Goal: Information Seeking & Learning: Check status

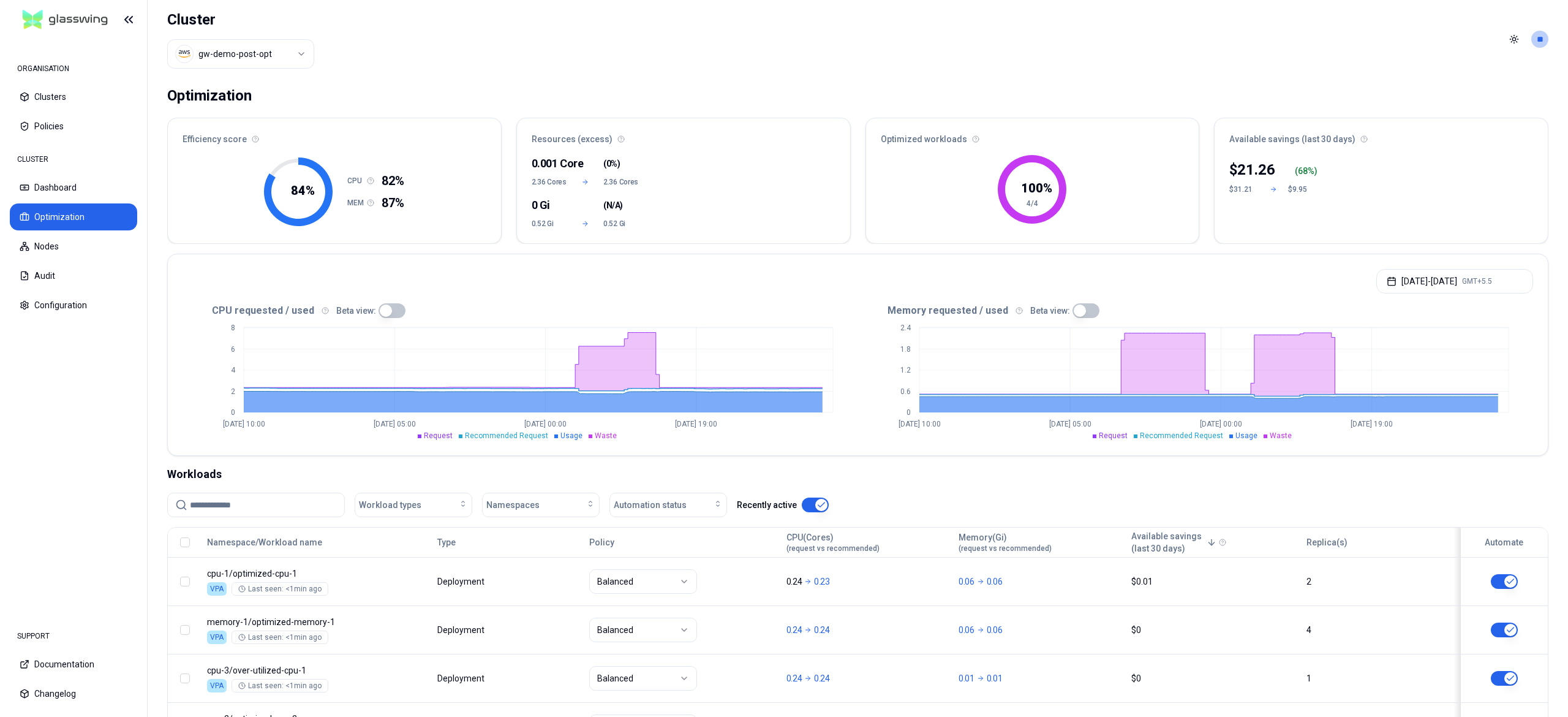
click at [264, 44] on html "ORGANISATION Clusters Policies CLUSTER Dashboard Optimization Nodes Audit Confi…" at bounding box center [784, 358] width 1568 height 717
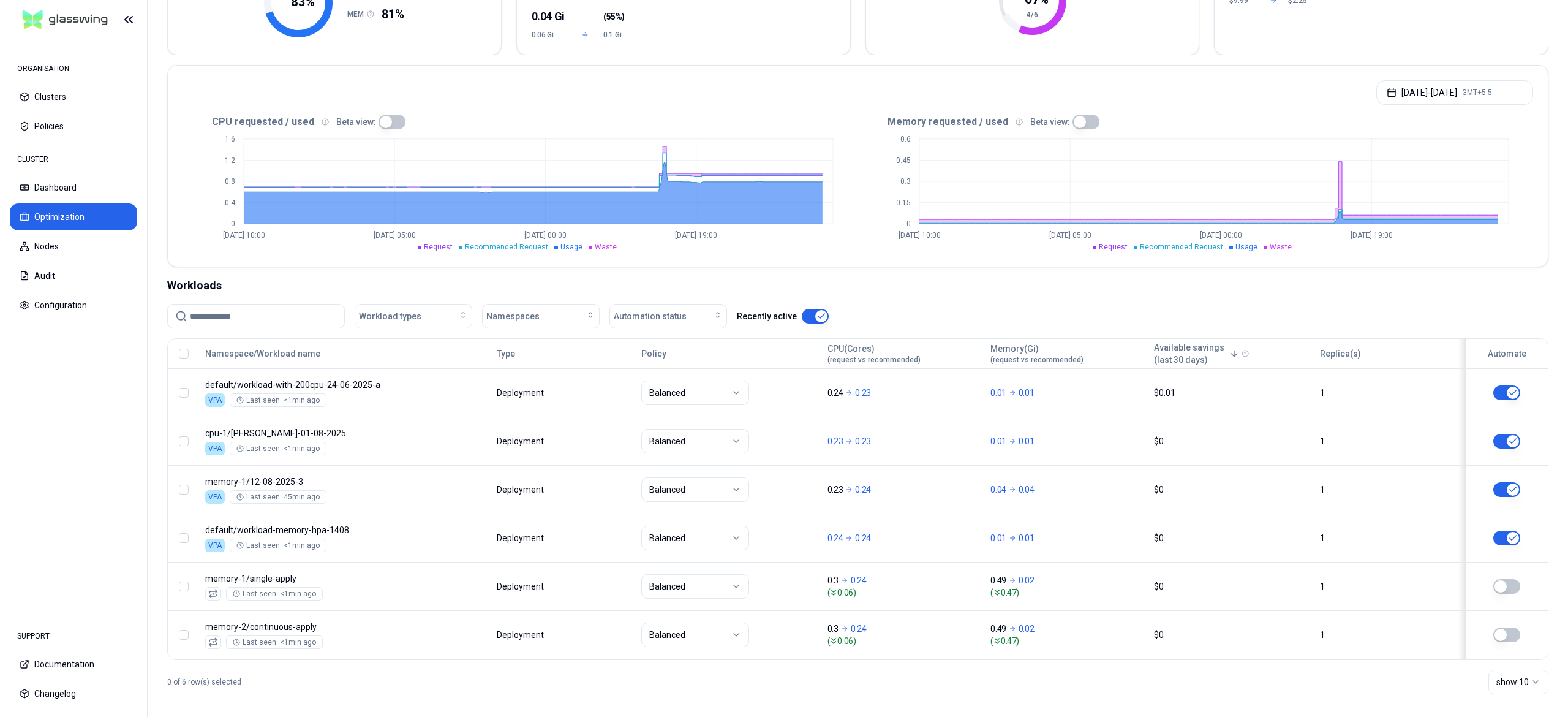
scroll to position [201, 0]
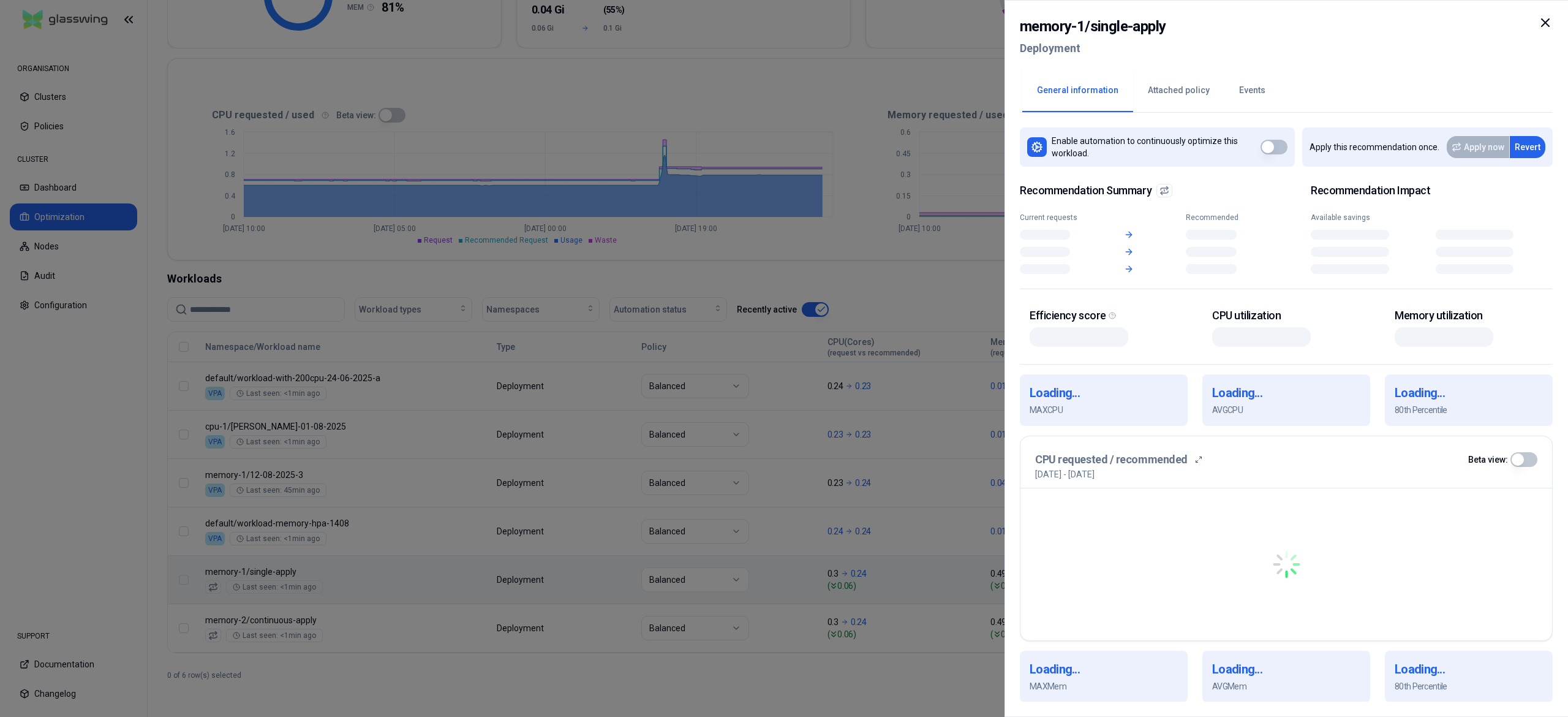
click at [557, 573] on body "ORGANISATION Clusters Policies CLUSTER Dashboard Optimization Nodes Audit Confi…" at bounding box center [784, 358] width 1568 height 717
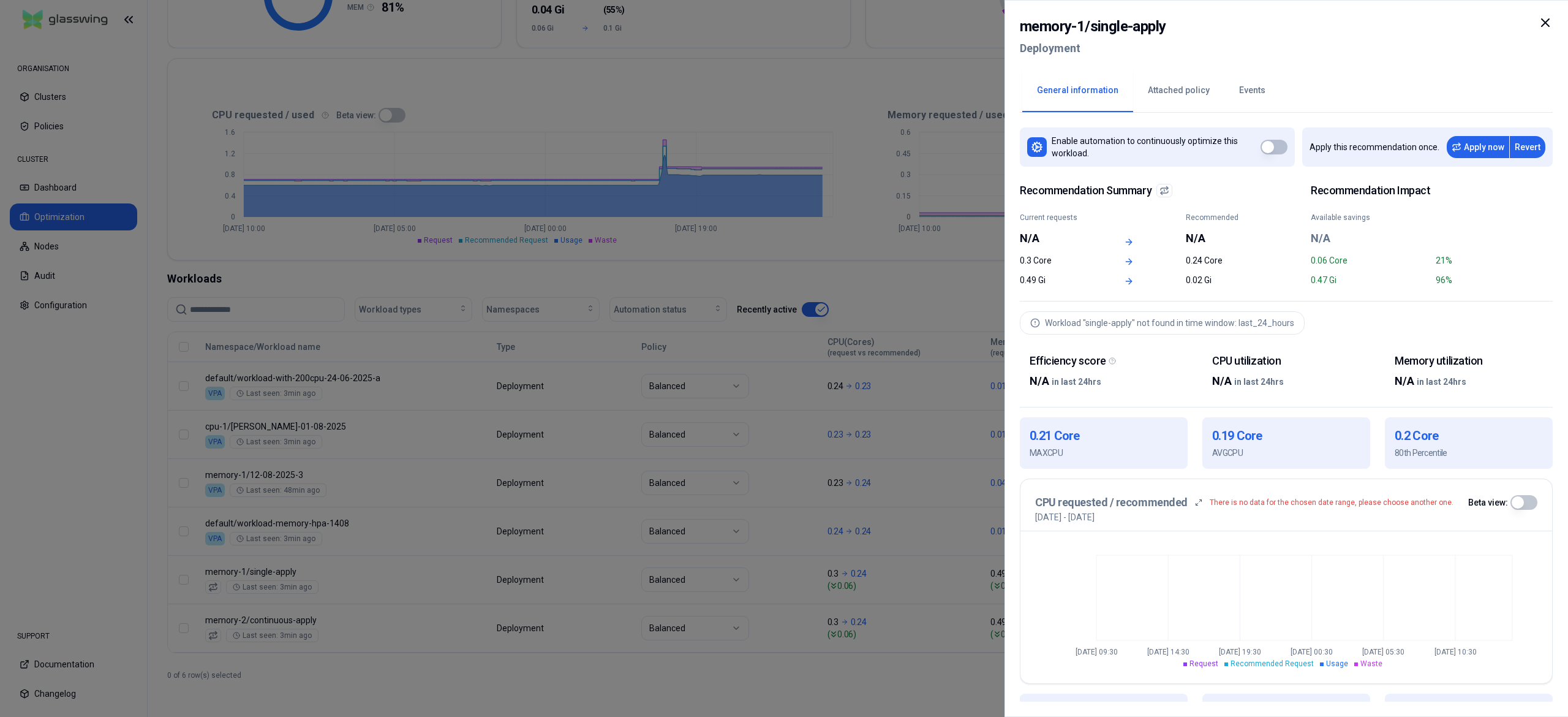
click at [608, 379] on div at bounding box center [784, 358] width 1568 height 717
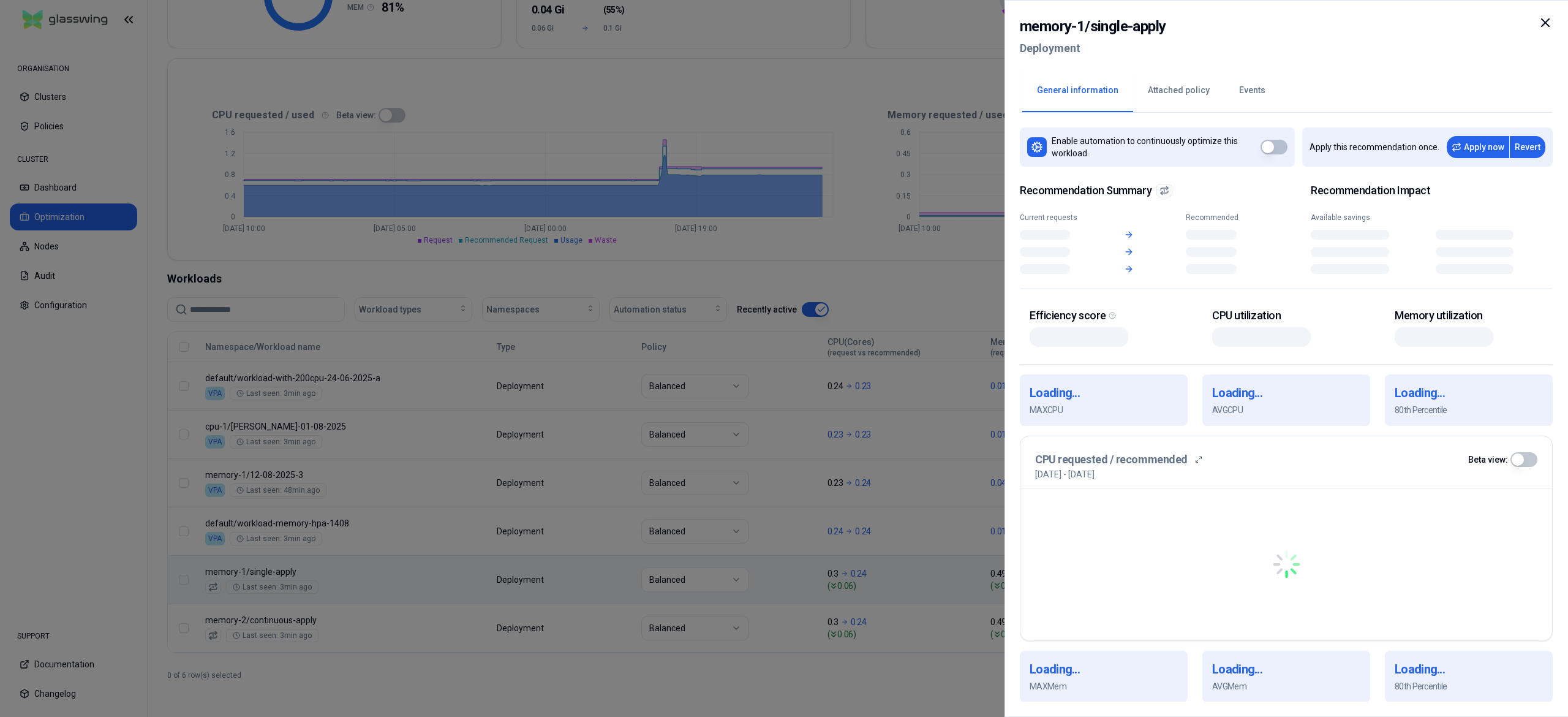
click at [398, 594] on body "ORGANISATION Clusters Policies CLUSTER Dashboard Optimization Nodes Audit Confi…" at bounding box center [784, 358] width 1568 height 717
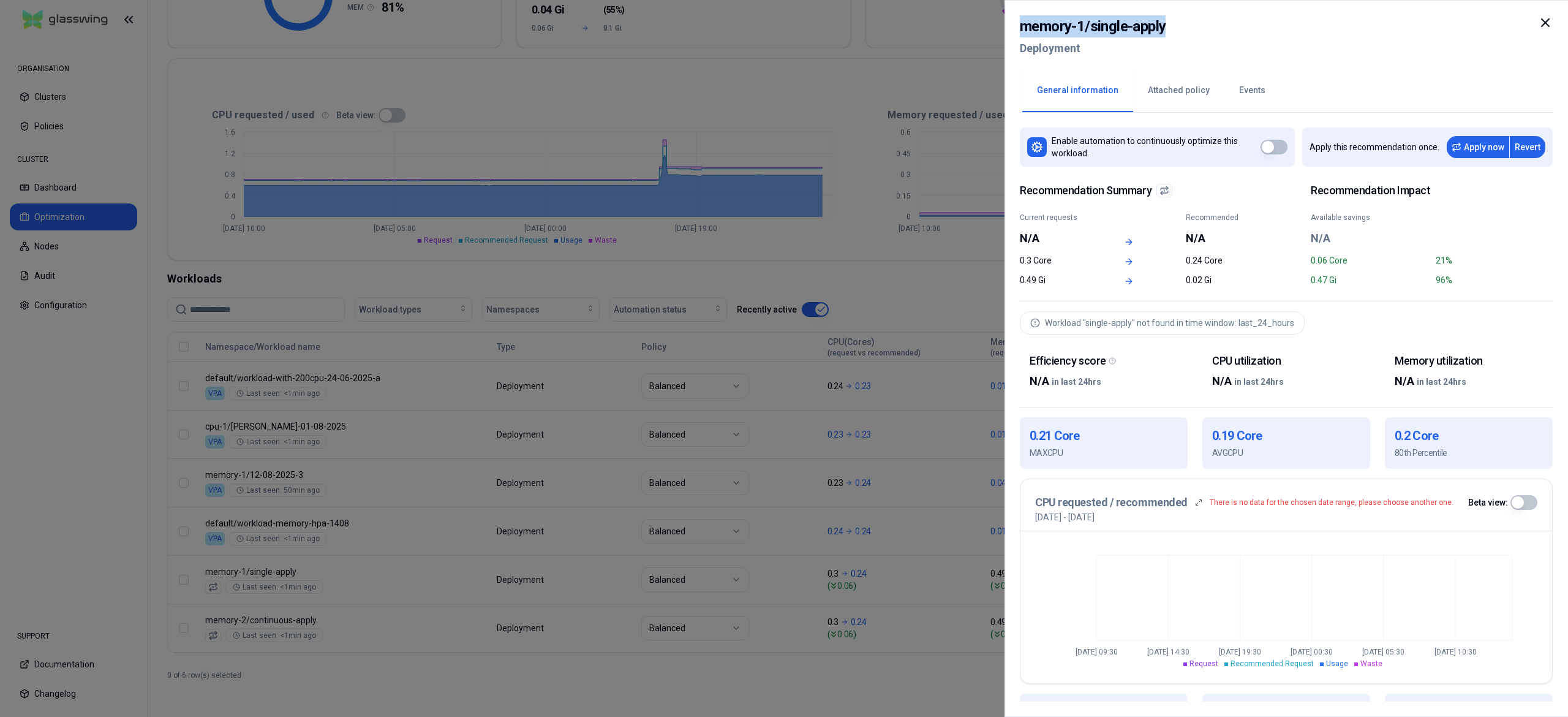
drag, startPoint x: 1228, startPoint y: 35, endPoint x: 950, endPoint y: 23, distance: 278.3
click at [950, 23] on body "ORGANISATION Clusters Policies CLUSTER Dashboard Optimization Nodes Audit Confi…" at bounding box center [784, 358] width 1568 height 717
copy body "memory-1 / single-apply"
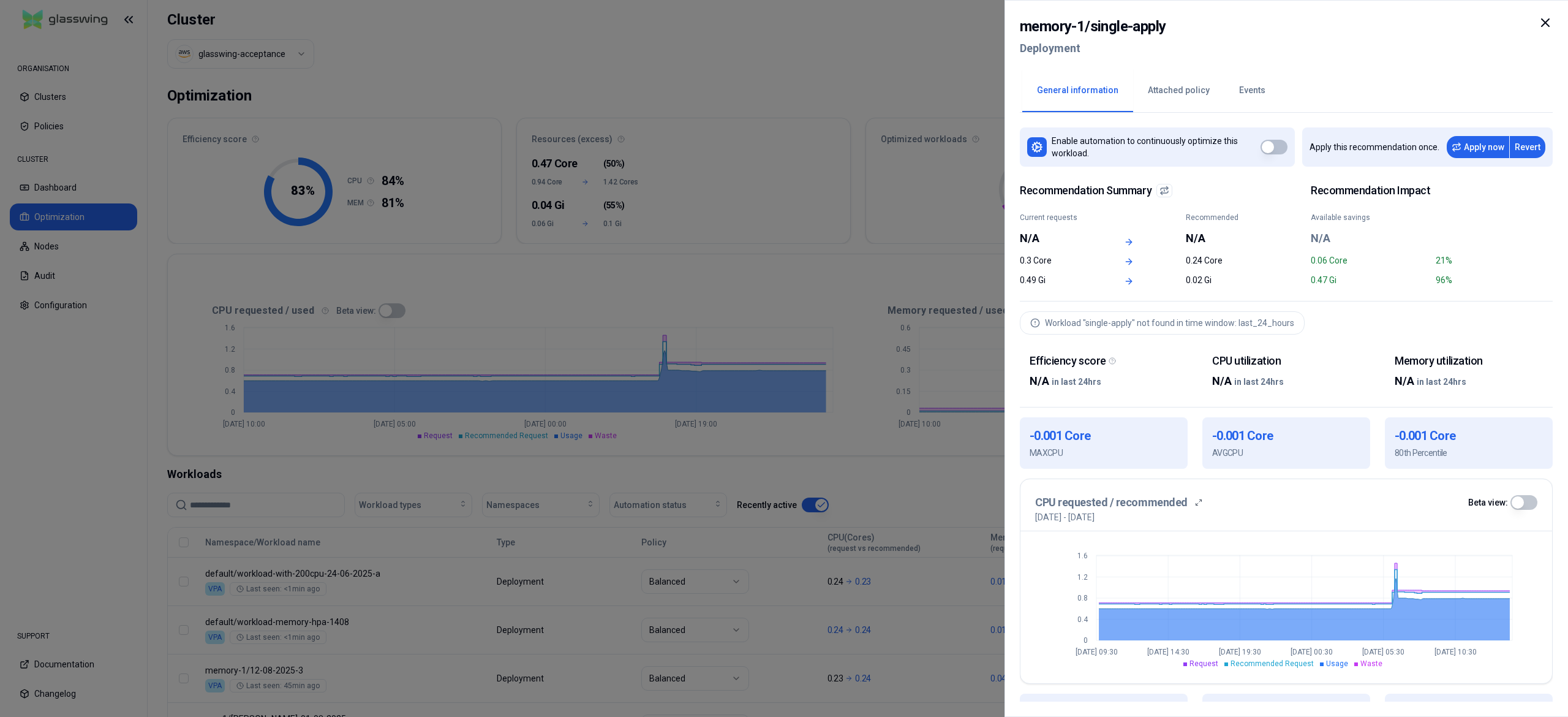
click at [898, 318] on div at bounding box center [784, 358] width 1568 height 717
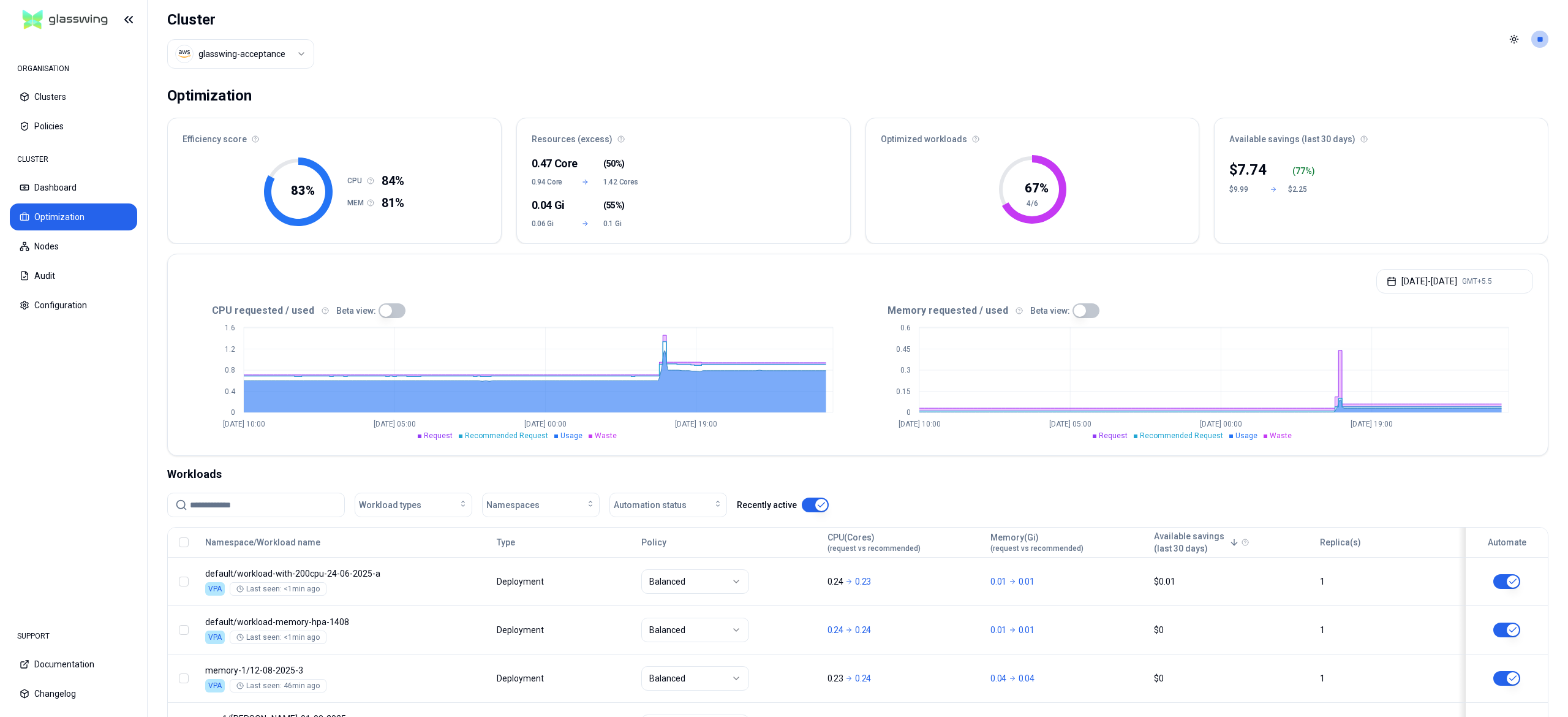
scroll to position [201, 0]
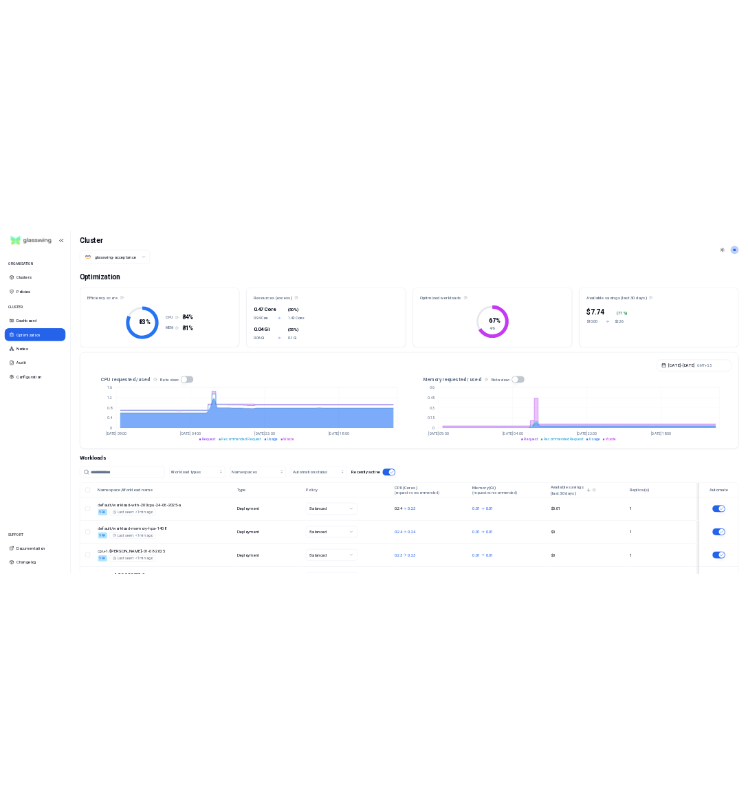
scroll to position [226, 0]
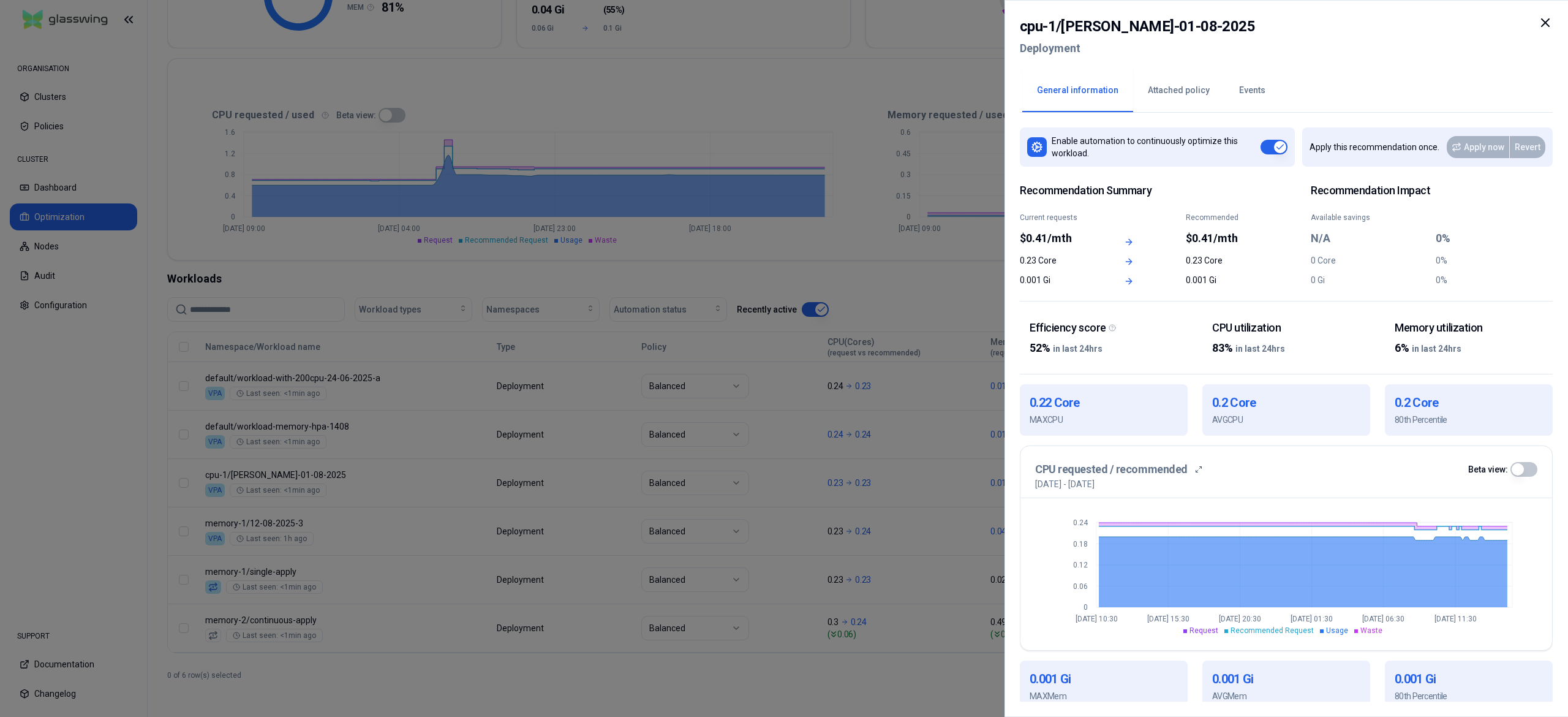
drag, startPoint x: 487, startPoint y: 486, endPoint x: 1540, endPoint y: 14, distance: 1153.9
click at [1540, 14] on div "cpu-1 / raghav-01-08-2025 Deployment General information Attached policy Events…" at bounding box center [1286, 358] width 564 height 717
click at [635, 658] on div at bounding box center [784, 358] width 1568 height 717
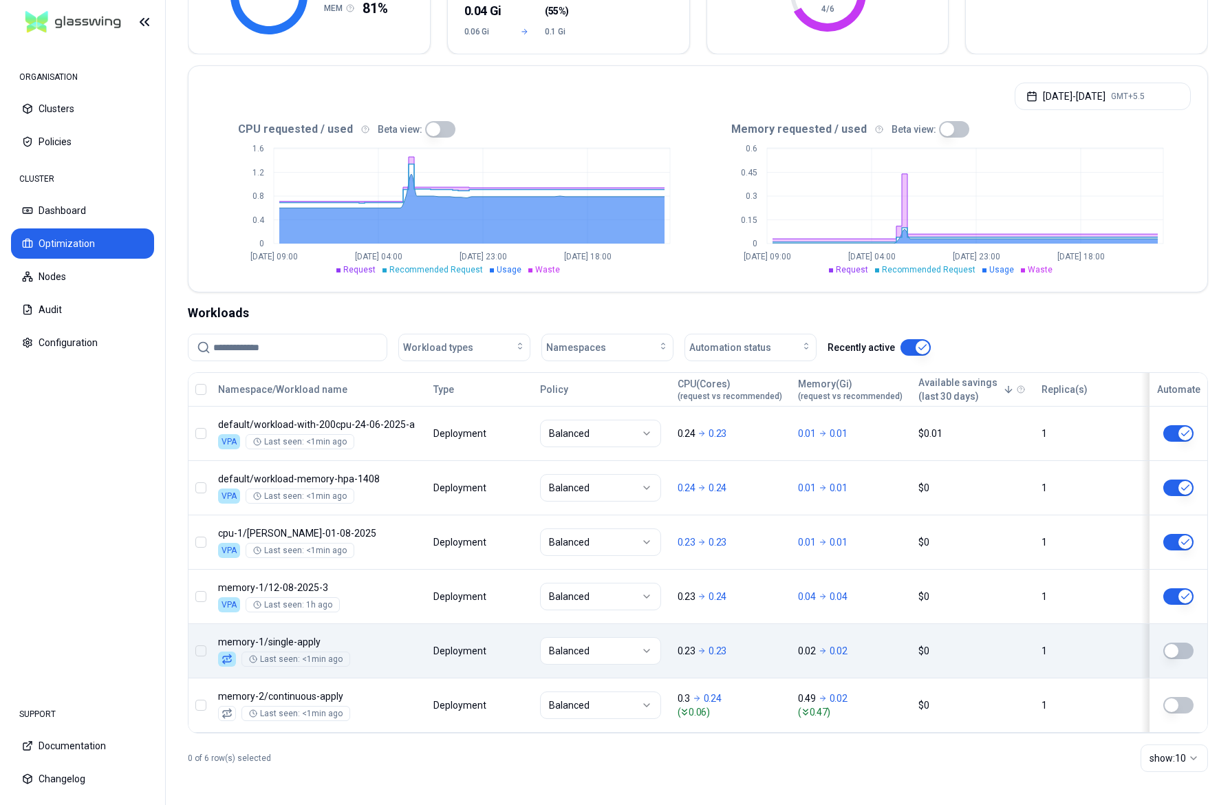
click at [924, 657] on body "ORGANISATION Clusters Policies CLUSTER Dashboard Optimization Nodes Audit Confi…" at bounding box center [615, 402] width 1230 height 805
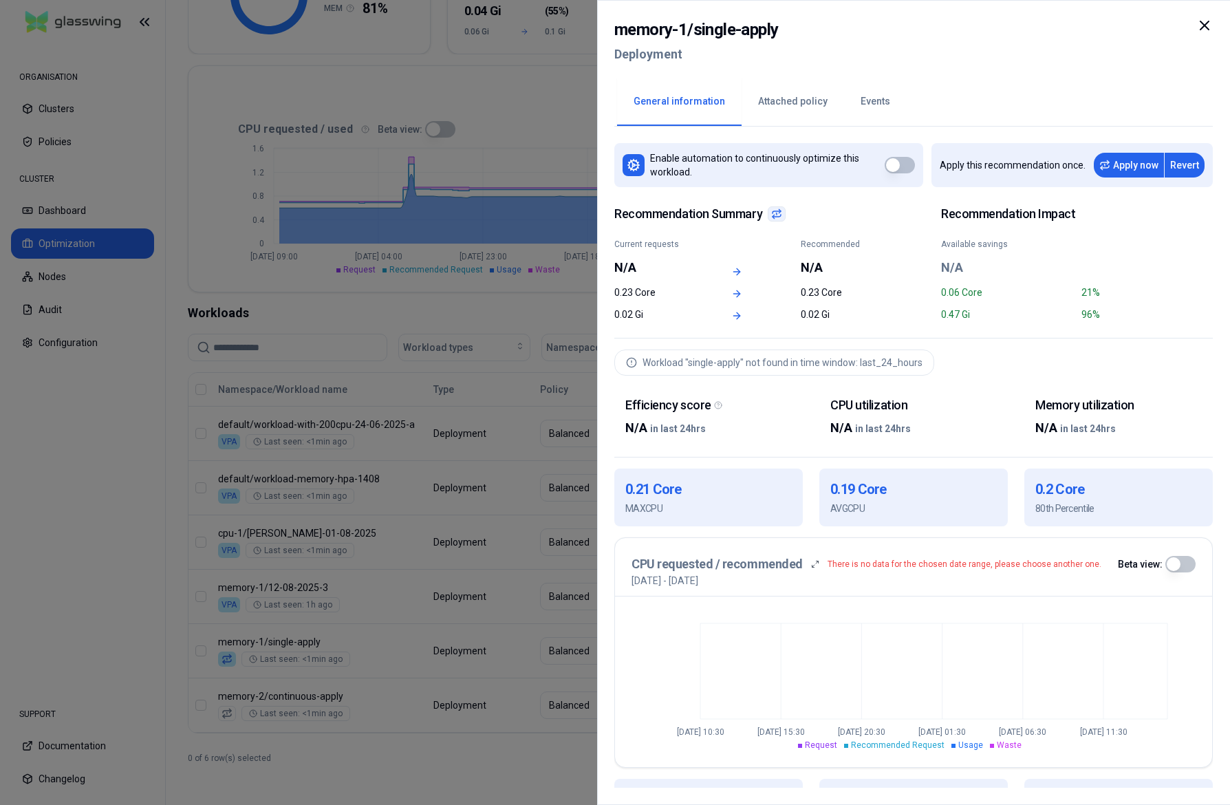
drag, startPoint x: 1228, startPoint y: 445, endPoint x: 1212, endPoint y: 13, distance: 432.2
click at [1212, 13] on div "memory-1 / single-apply Deployment General information Attached policy Events E…" at bounding box center [913, 402] width 633 height 805
click at [356, 334] on div at bounding box center [615, 402] width 1230 height 805
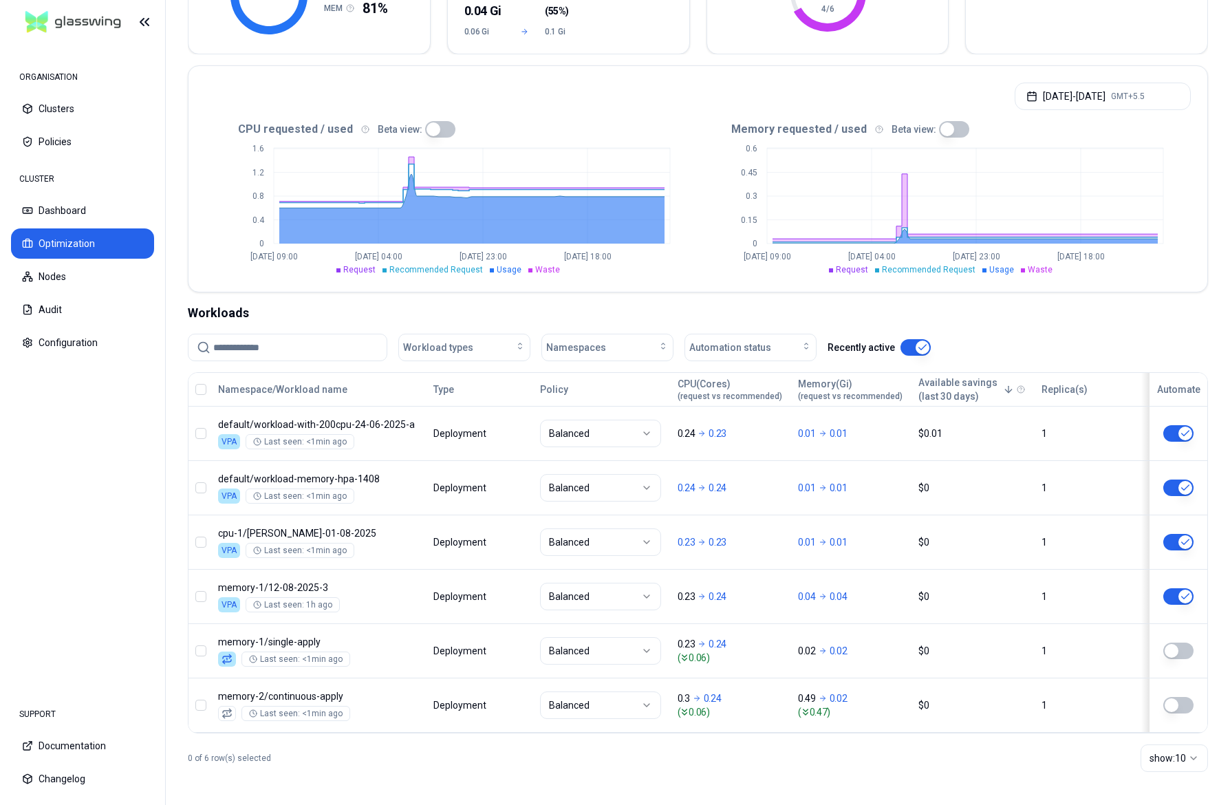
click at [407, 737] on div "0 of 6 row(s) selected show: 10" at bounding box center [698, 758] width 1020 height 50
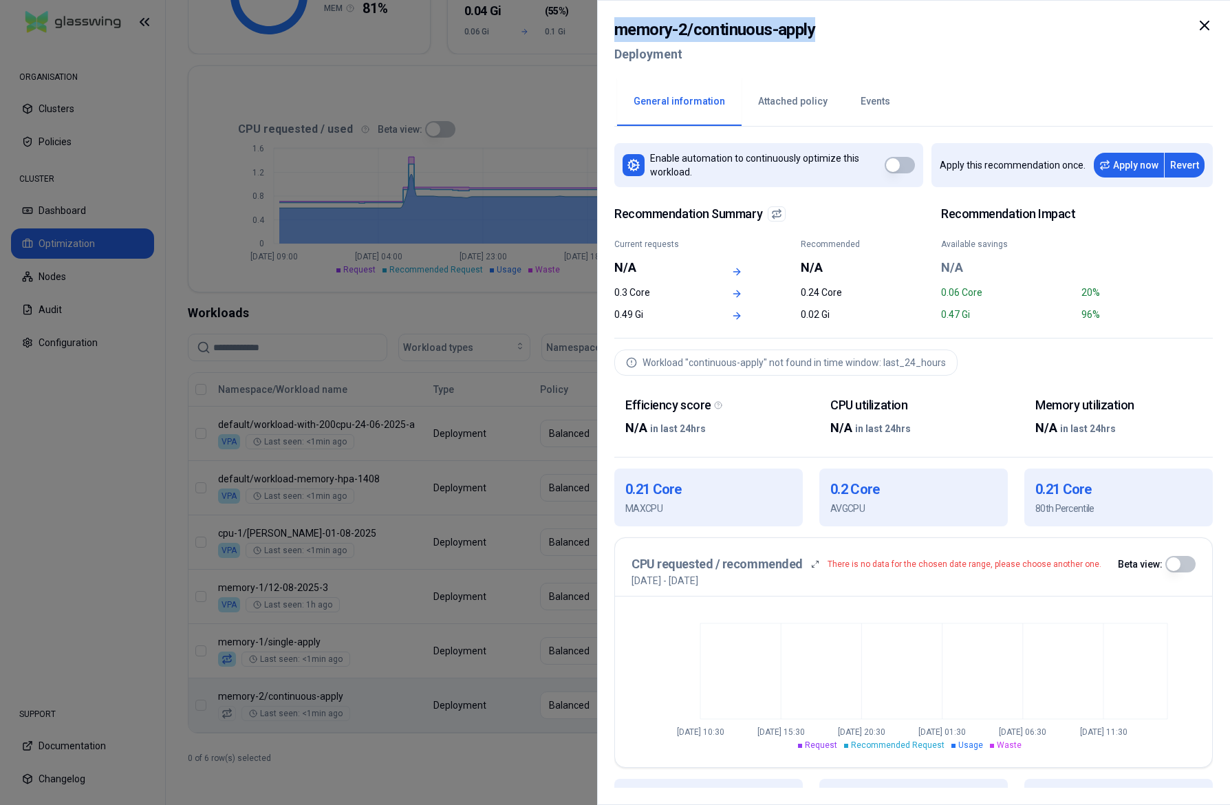
drag, startPoint x: 864, startPoint y: 39, endPoint x: 598, endPoint y: 36, distance: 266.9
click at [598, 36] on div "memory-2 / continuous-apply Deployment General information Attached policy Even…" at bounding box center [913, 402] width 633 height 805
copy h2 "memory-2 / continuous-apply"
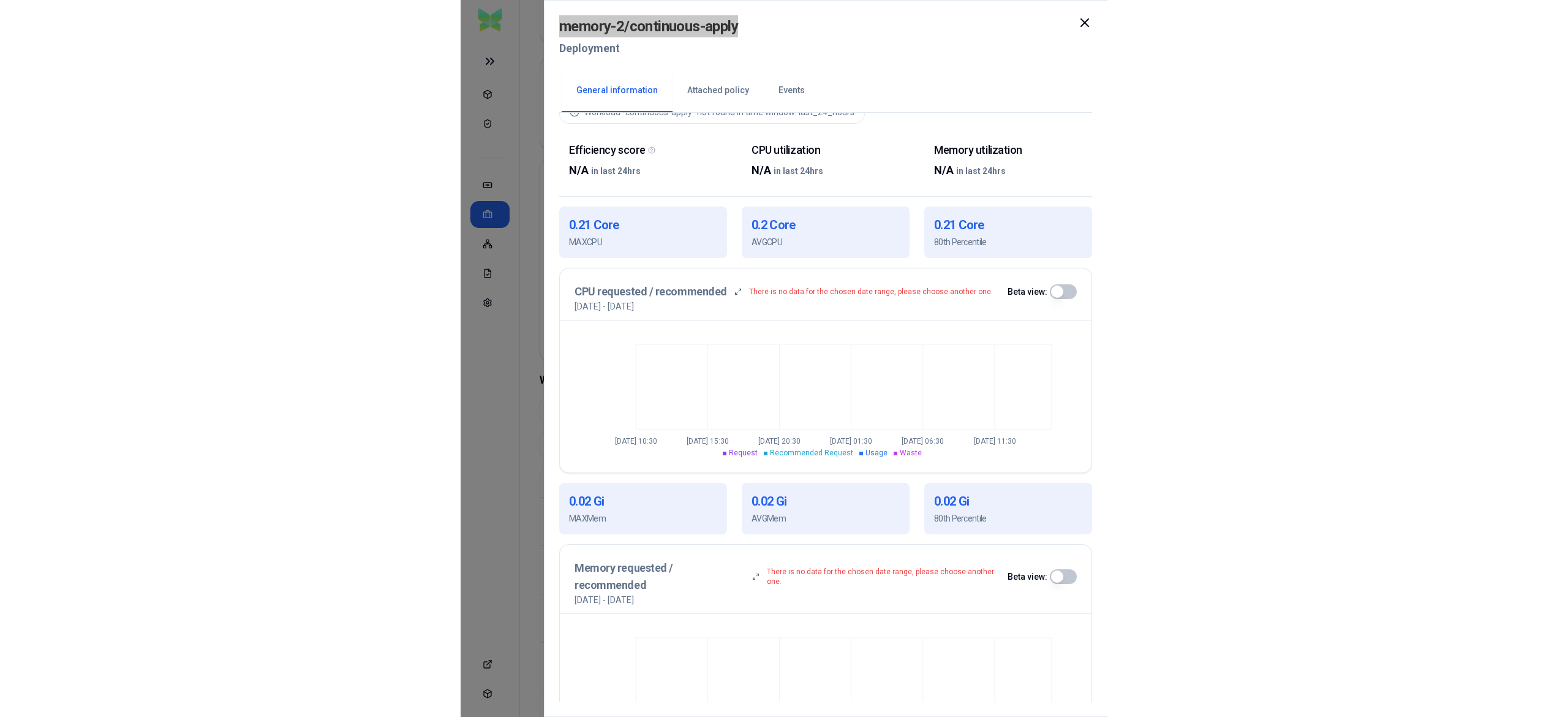
scroll to position [260, 0]
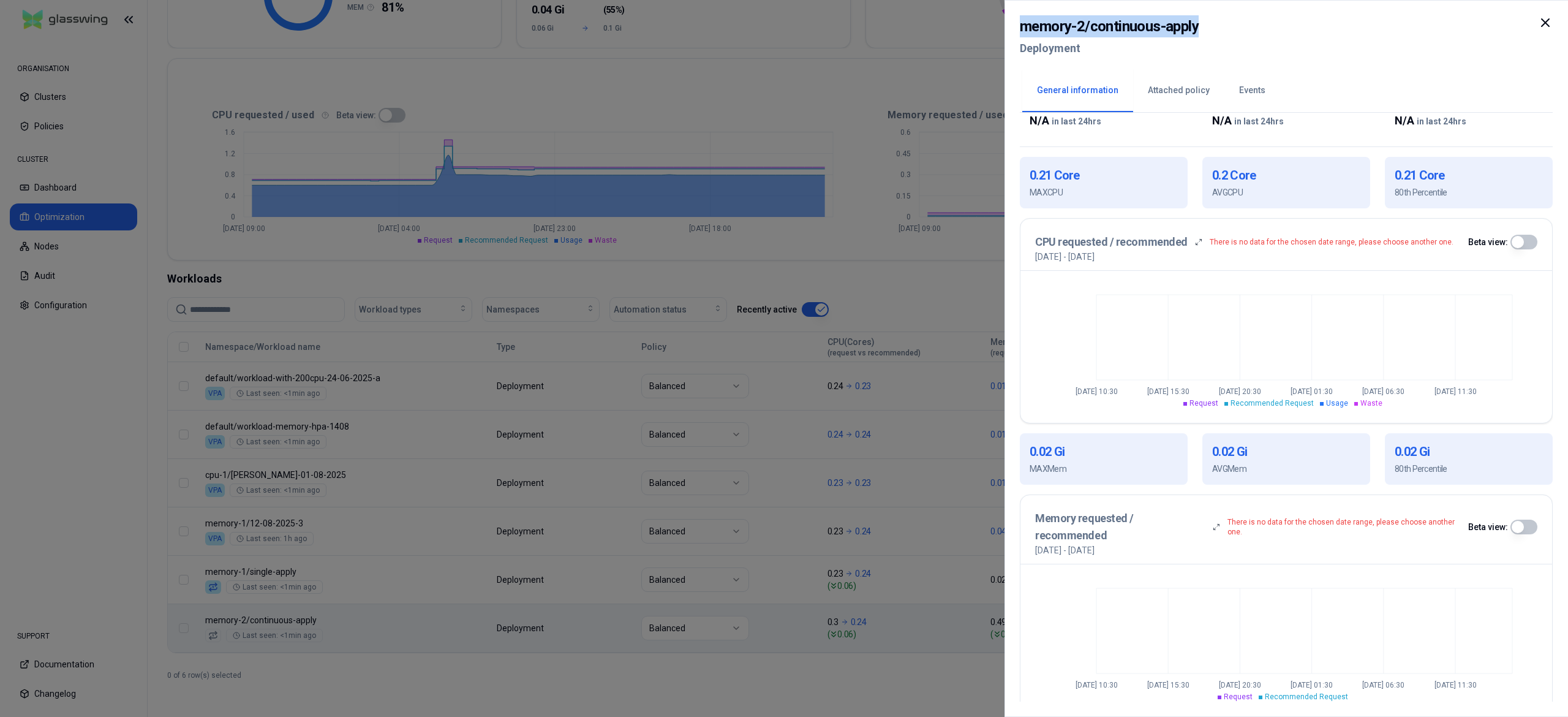
click at [944, 216] on div at bounding box center [784, 358] width 1568 height 717
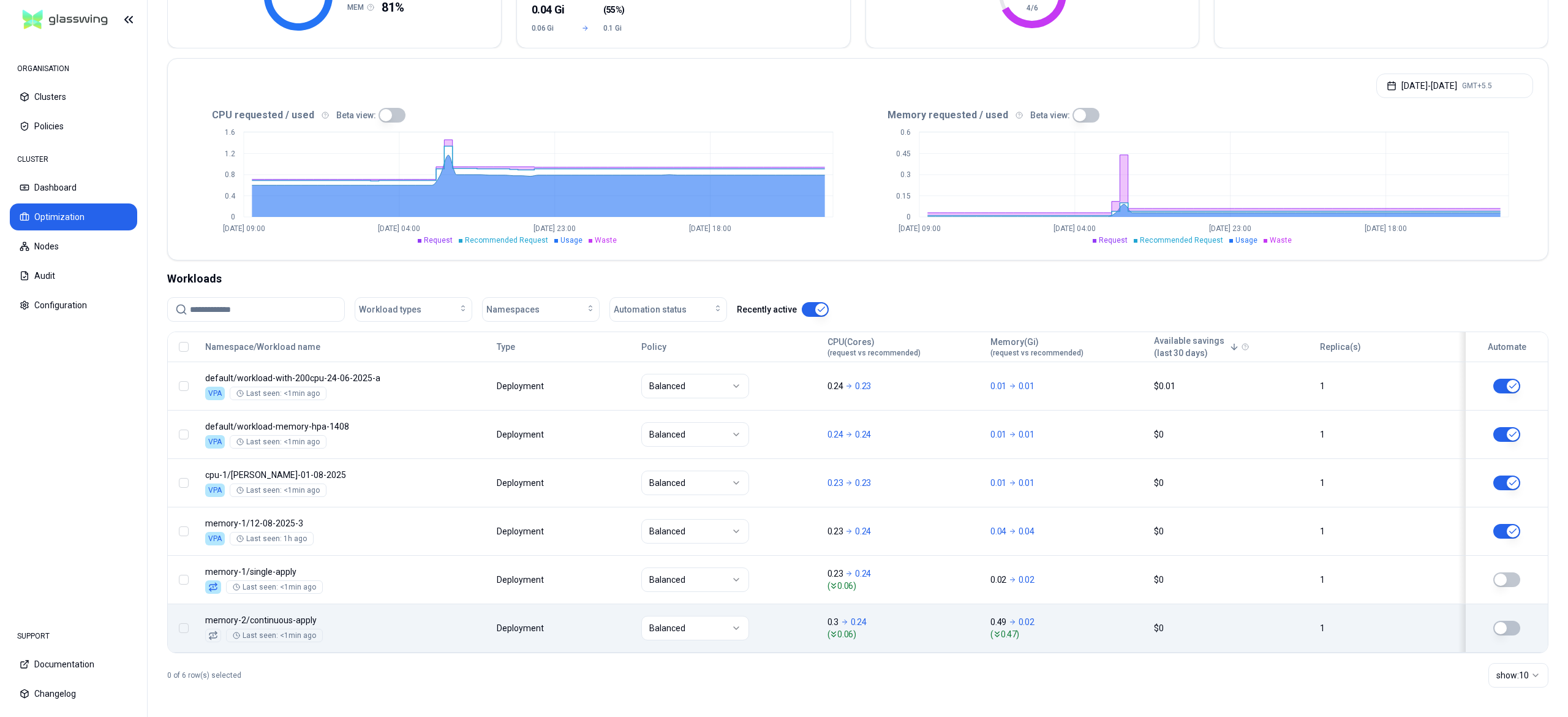
click at [766, 669] on div "0 of 6 row(s) selected show: 10" at bounding box center [857, 675] width 1381 height 45
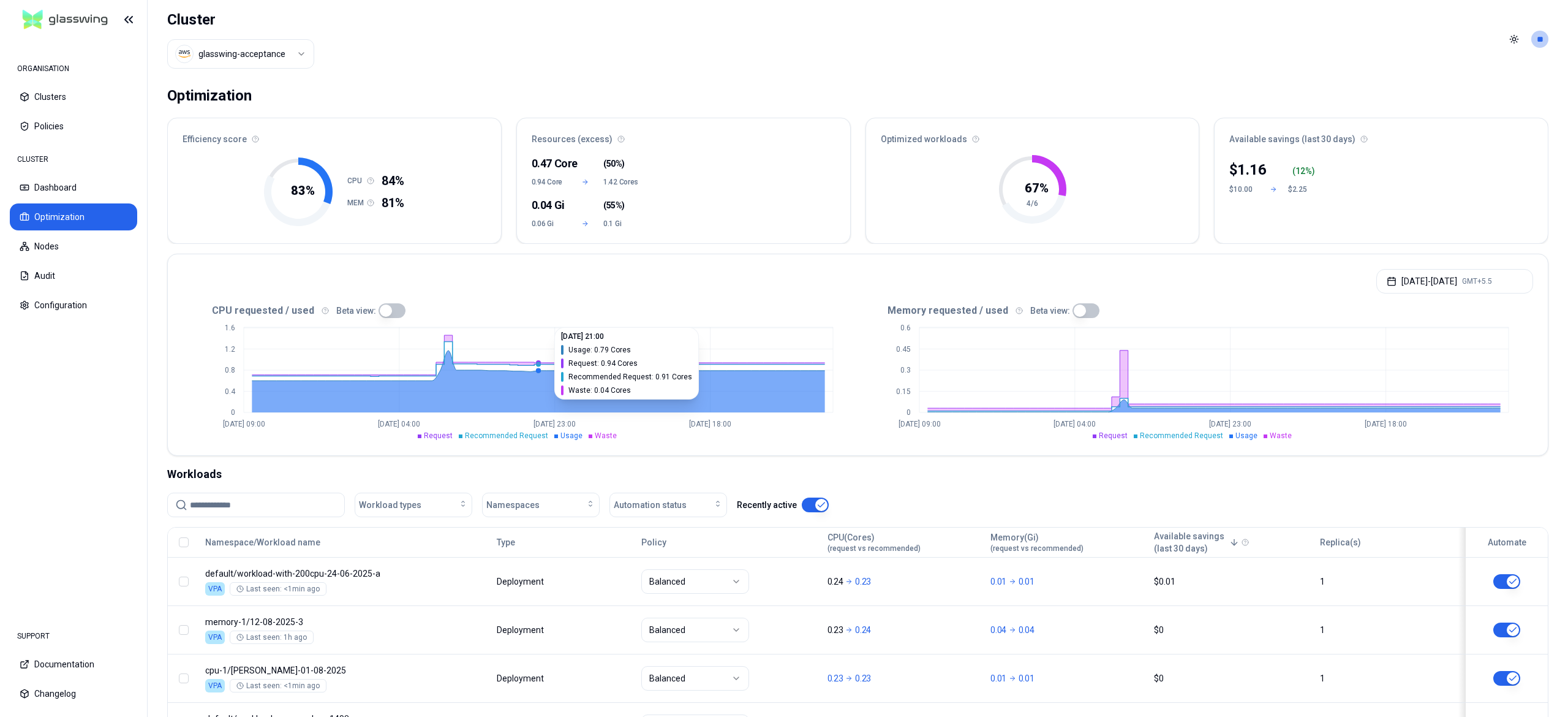
scroll to position [201, 0]
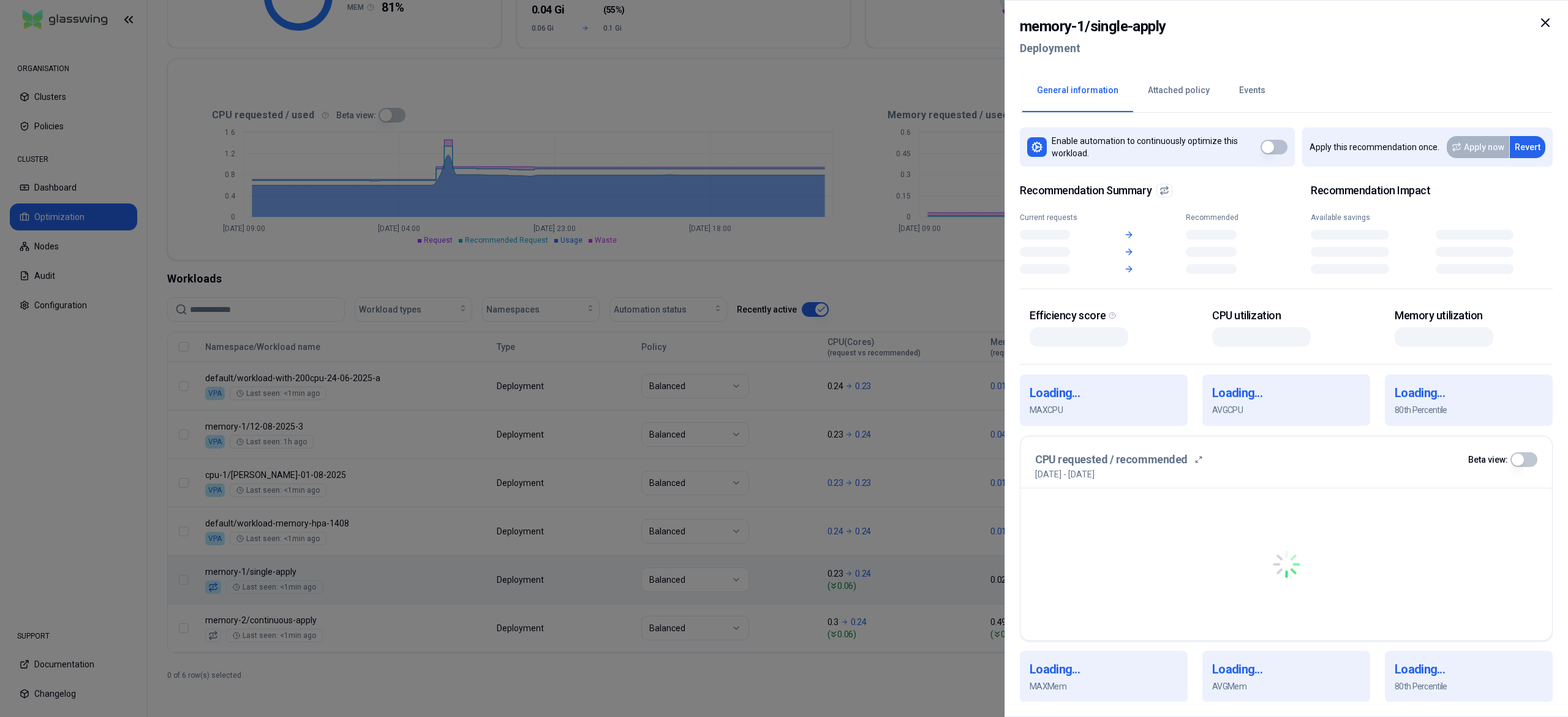
click at [565, 570] on body "ORGANISATION Clusters Policies CLUSTER Dashboard Optimization Nodes Audit Confi…" at bounding box center [784, 358] width 1568 height 717
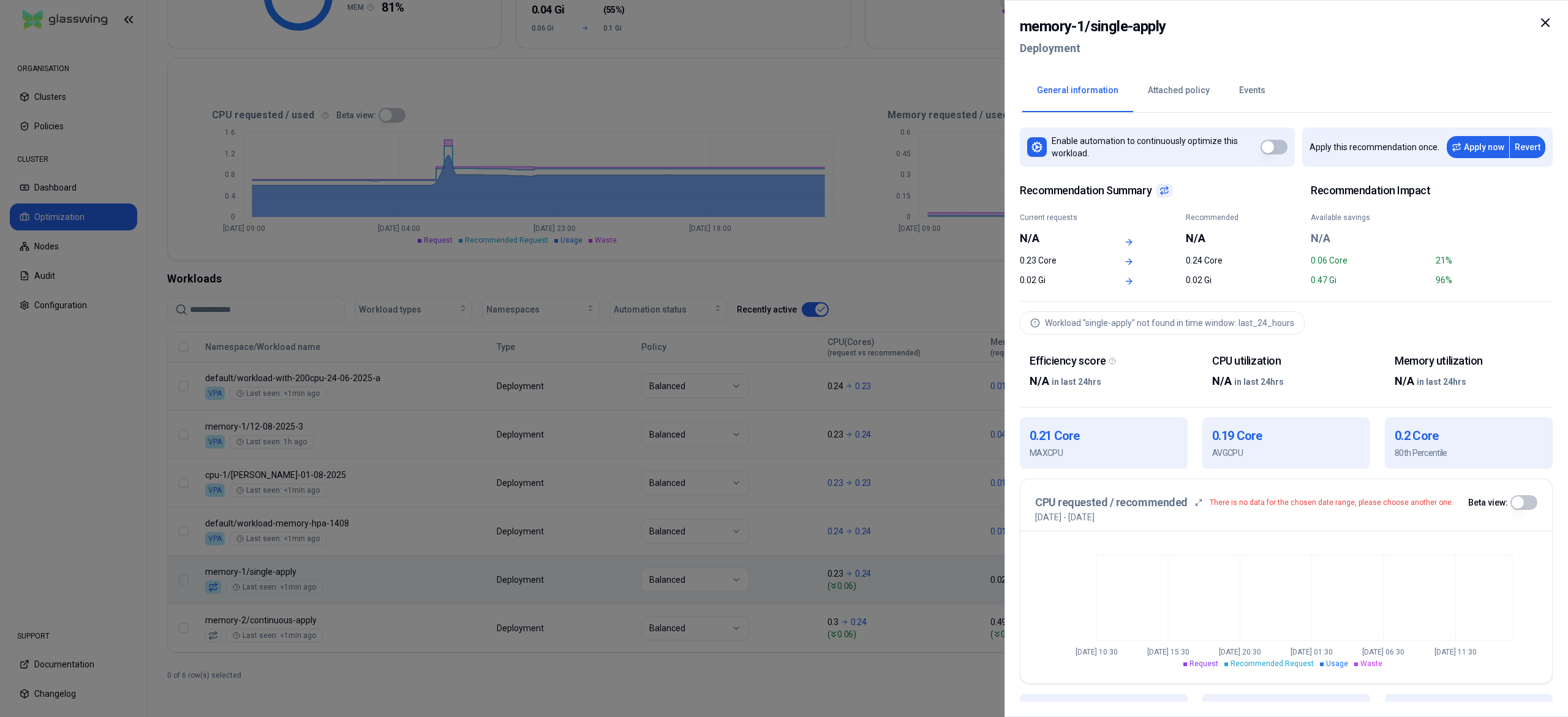
click at [565, 570] on div at bounding box center [784, 358] width 1568 height 717
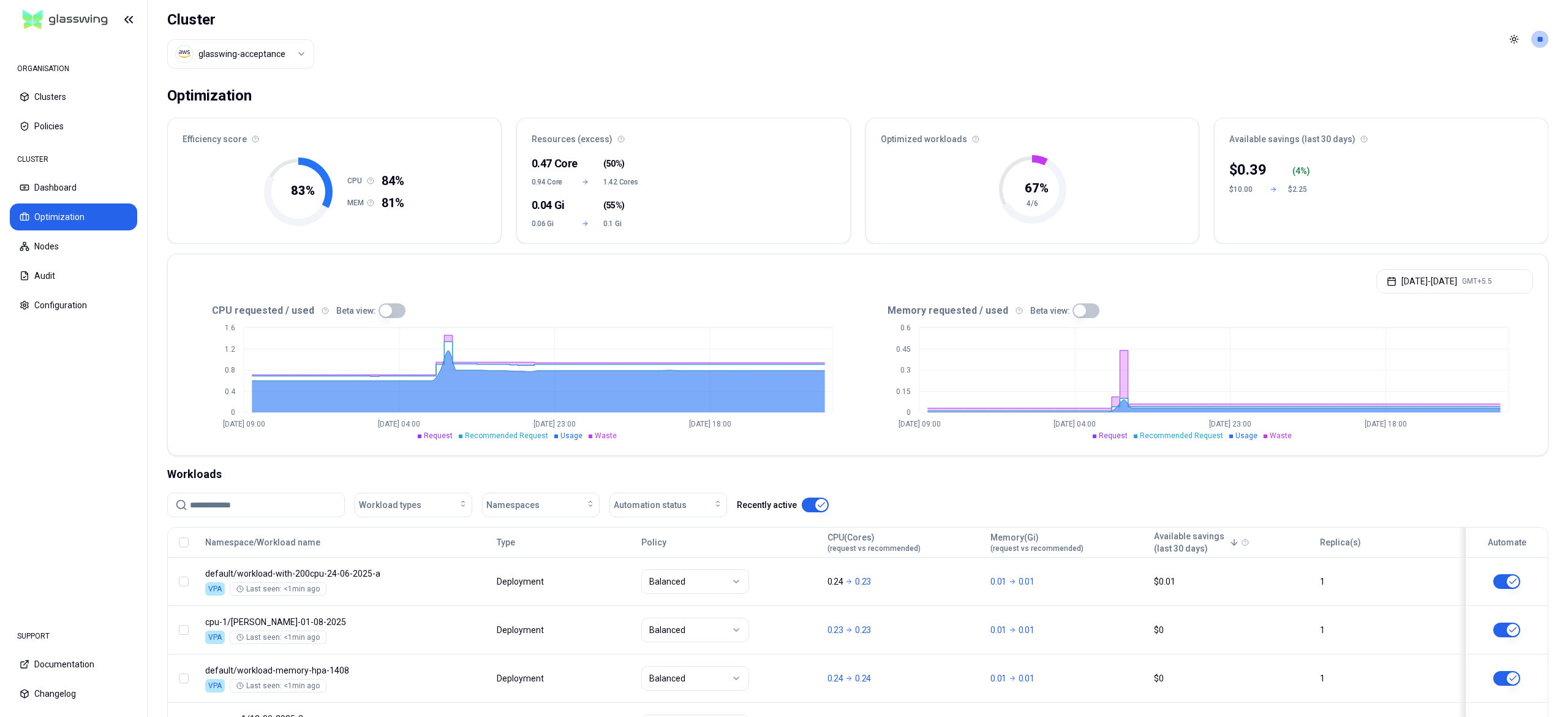
scroll to position [201, 0]
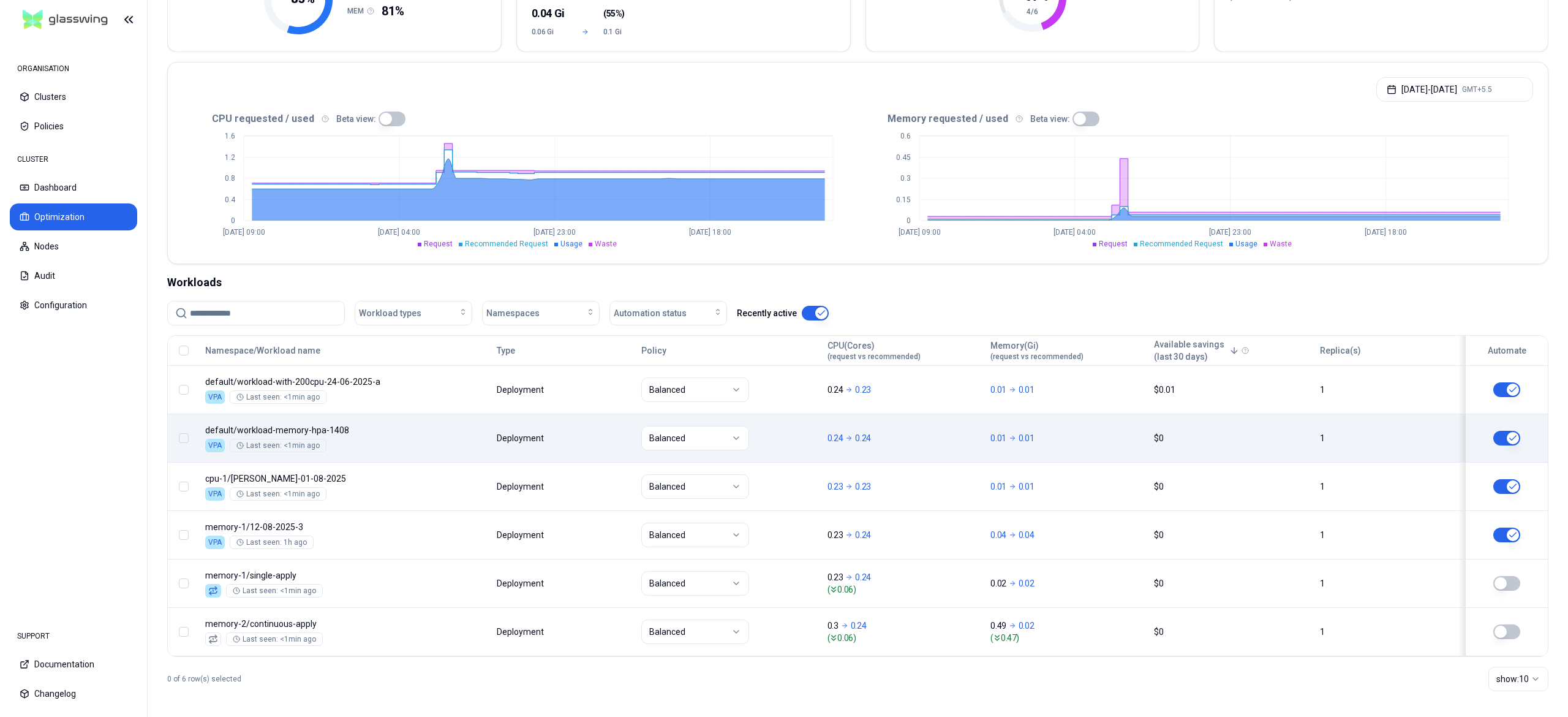
scroll to position [201, 0]
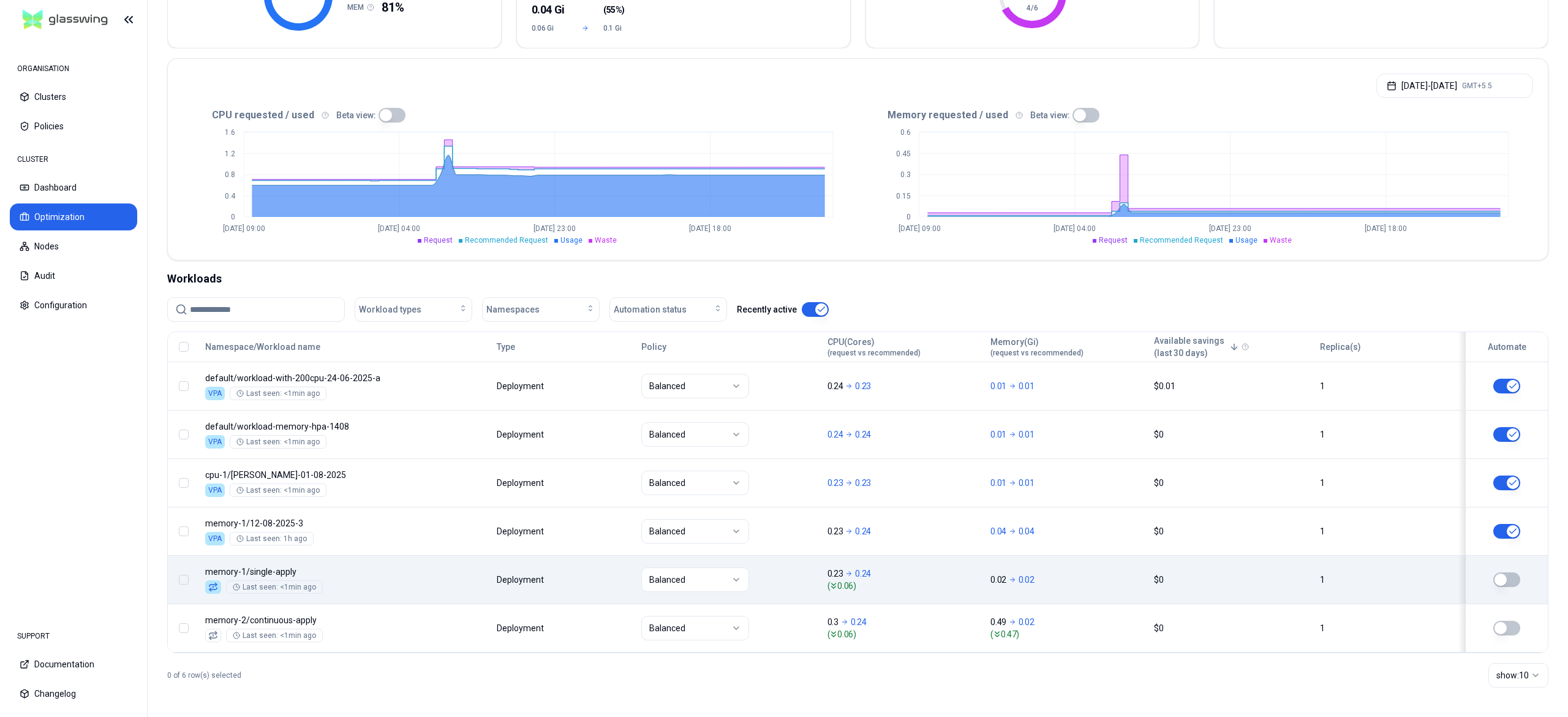
click at [419, 558] on body "ORGANISATION Clusters Policies CLUSTER Dashboard Optimization Nodes Audit Confi…" at bounding box center [784, 358] width 1568 height 717
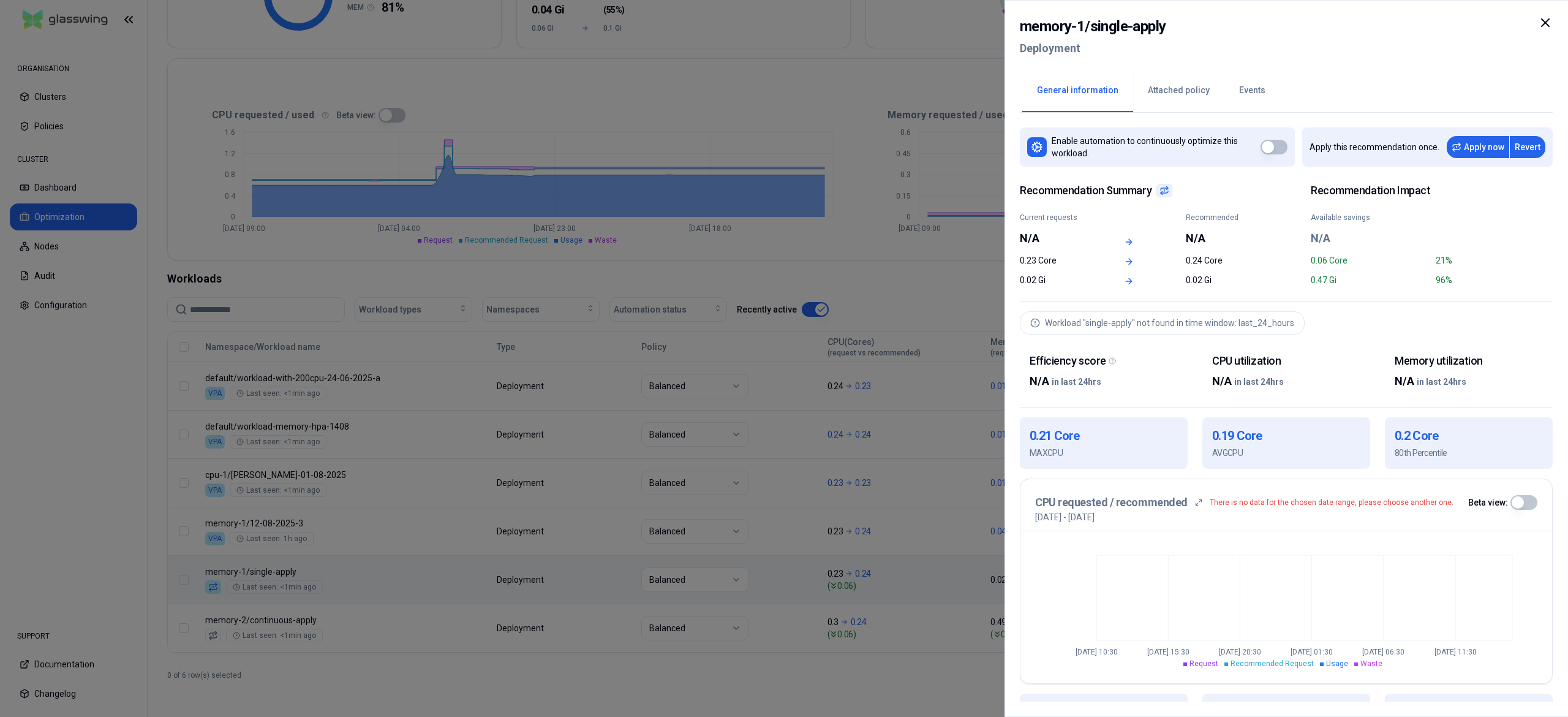
click at [419, 558] on div at bounding box center [784, 358] width 1568 height 717
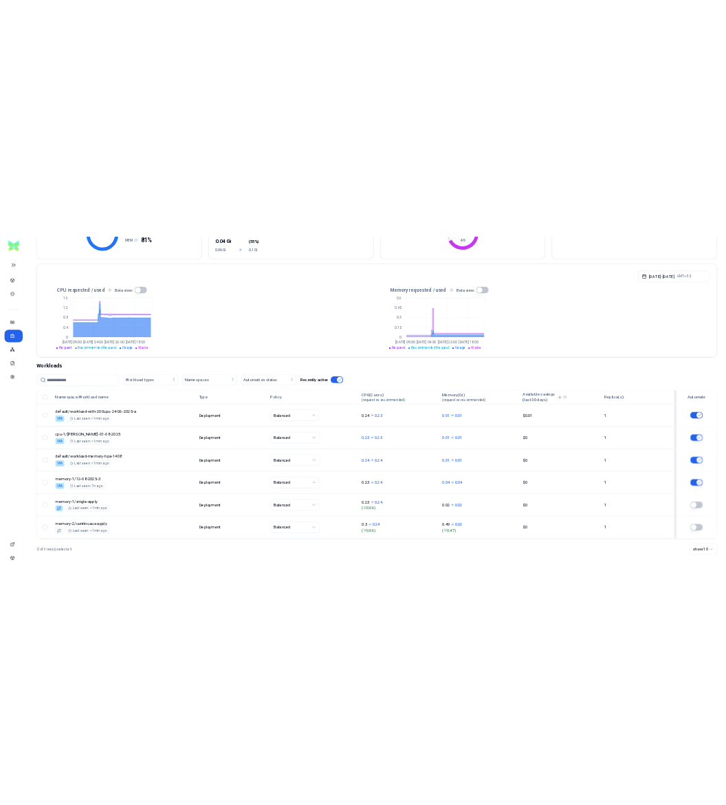
scroll to position [226, 0]
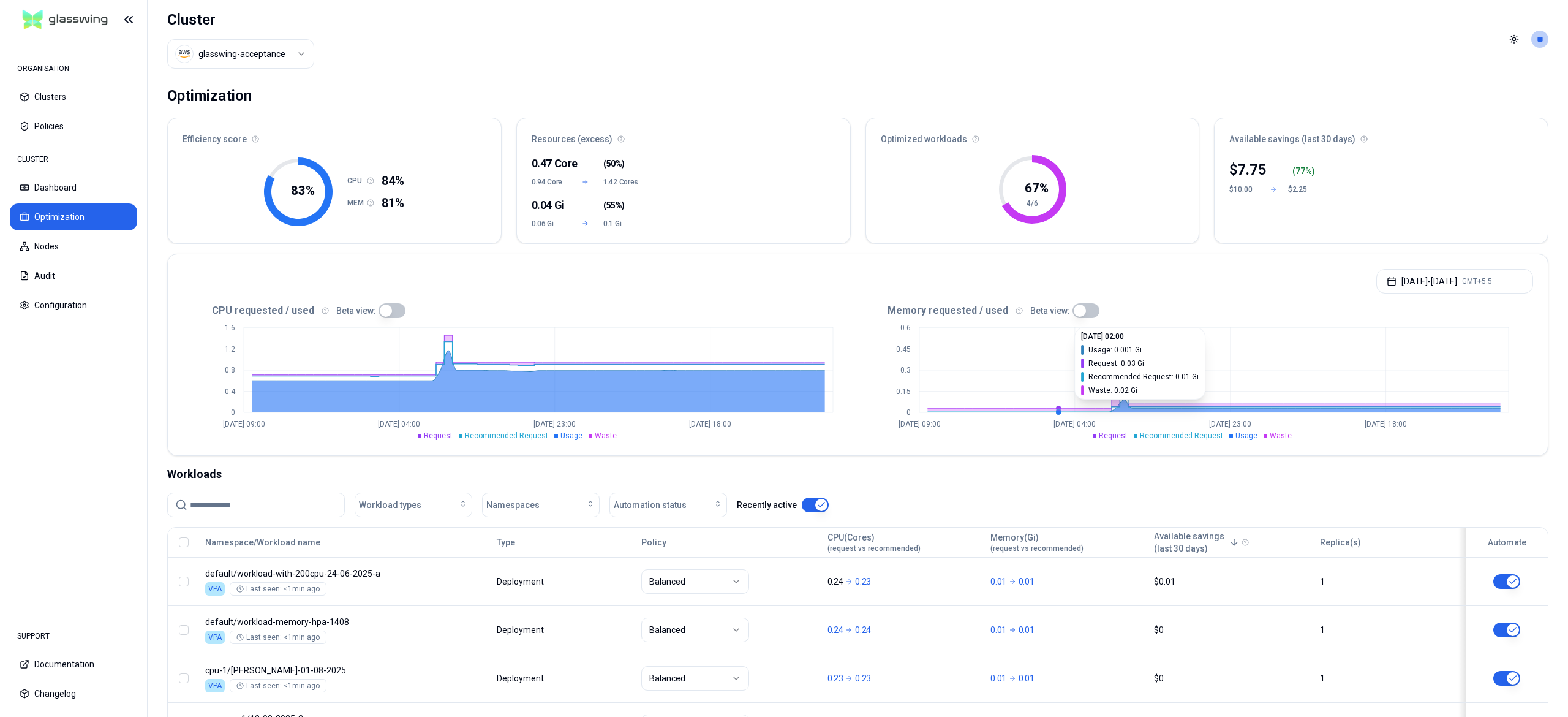
scroll to position [201, 0]
